Goal: Find specific page/section: Find specific page/section

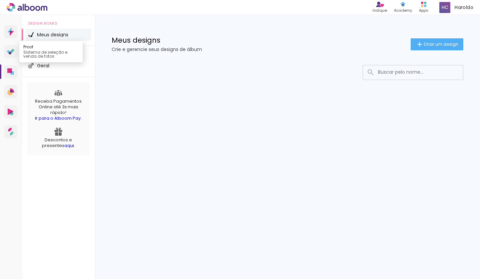
click at [11, 52] on icon at bounding box center [12, 51] width 4 height 4
